Goal: Check status: Check status

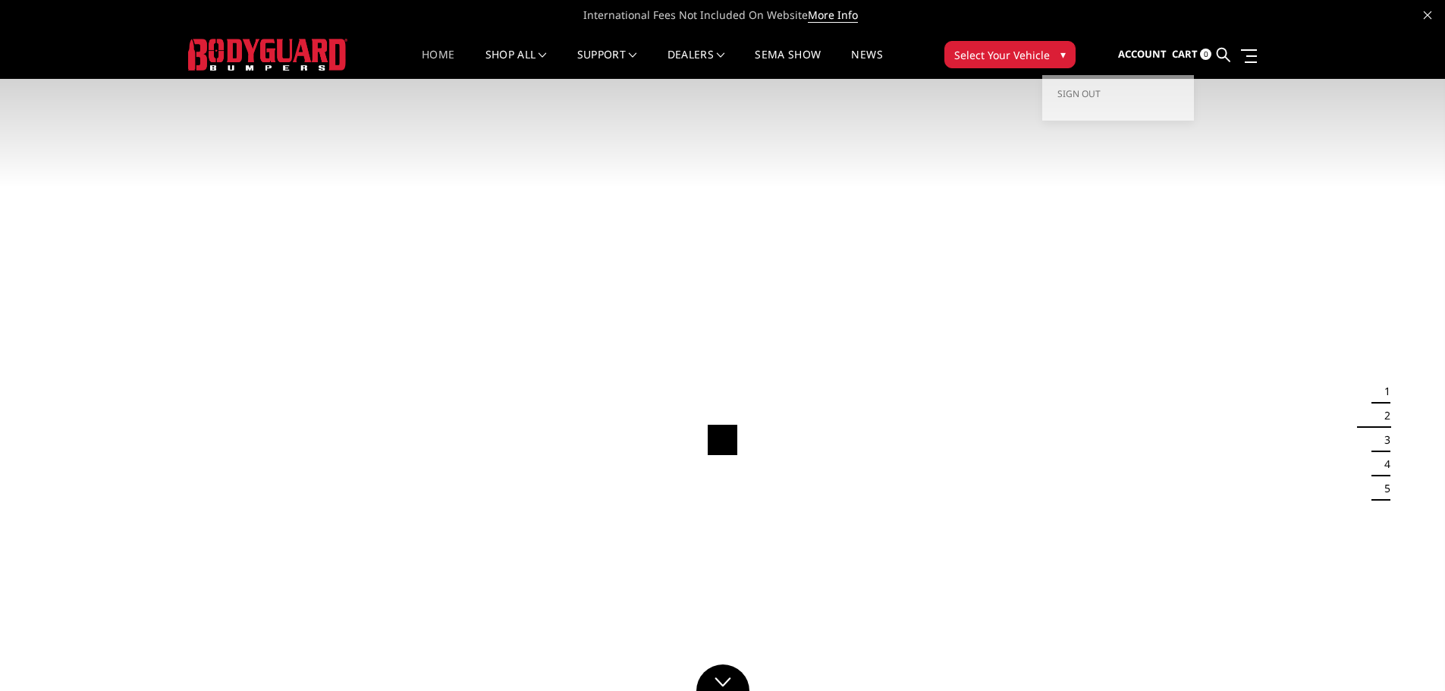
click at [1156, 59] on span "Account" at bounding box center [1142, 54] width 49 height 14
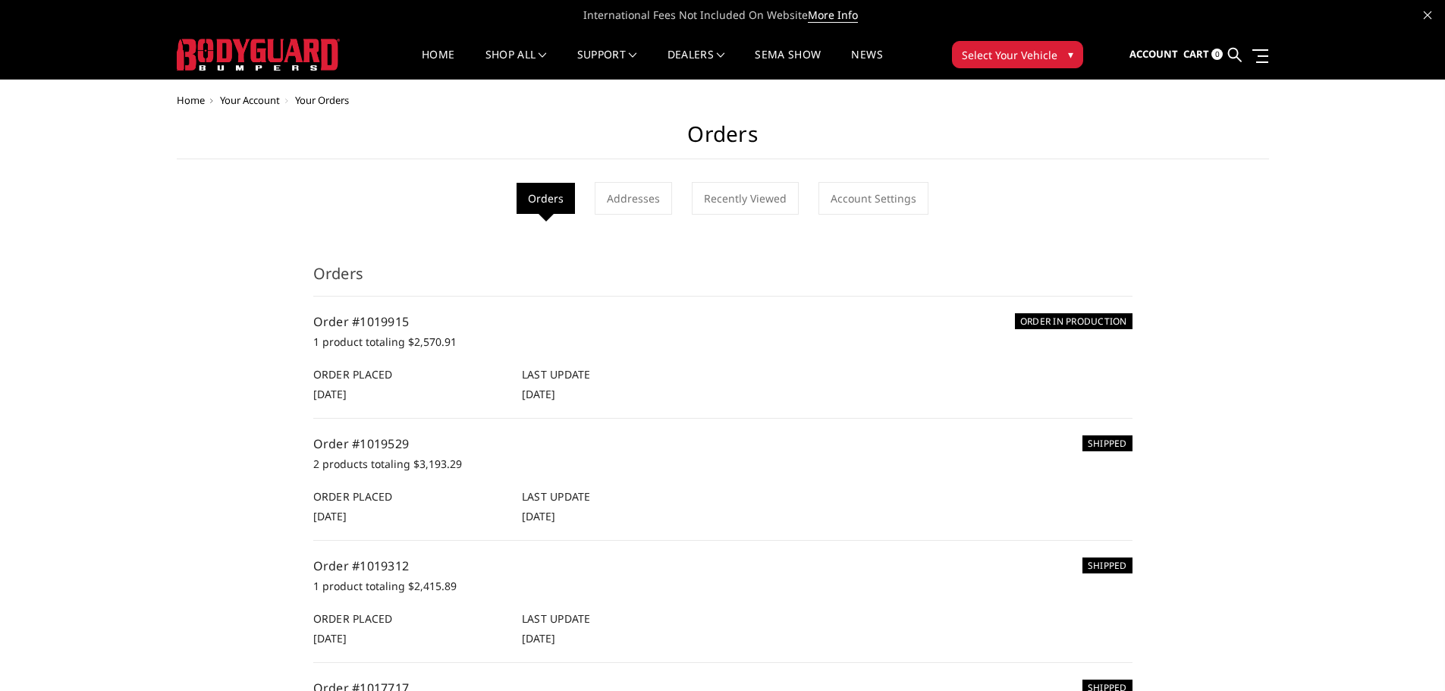
click at [253, 48] on img at bounding box center [258, 55] width 163 height 32
